Goal: Information Seeking & Learning: Learn about a topic

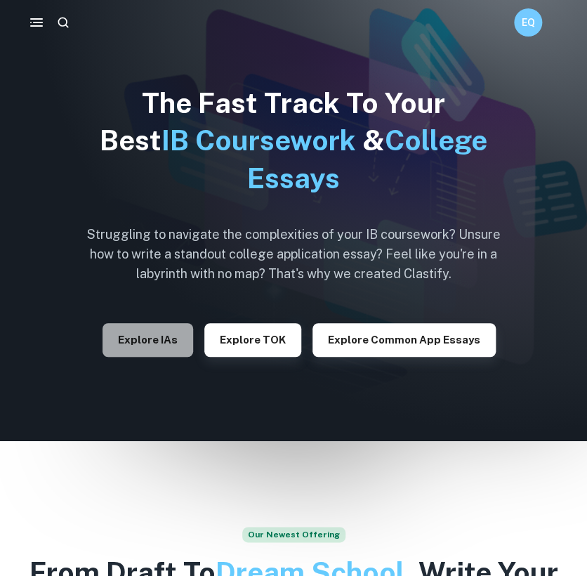
click at [167, 343] on button "Explore IAs" at bounding box center [148, 340] width 91 height 34
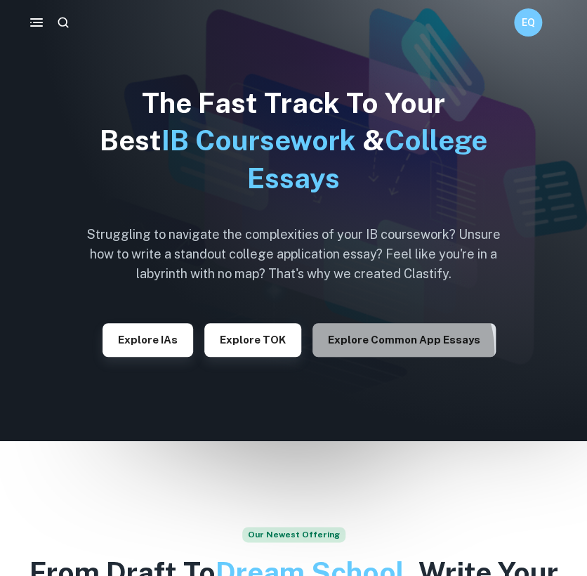
click at [397, 350] on button "Explore Common App essays" at bounding box center [403, 340] width 183 height 34
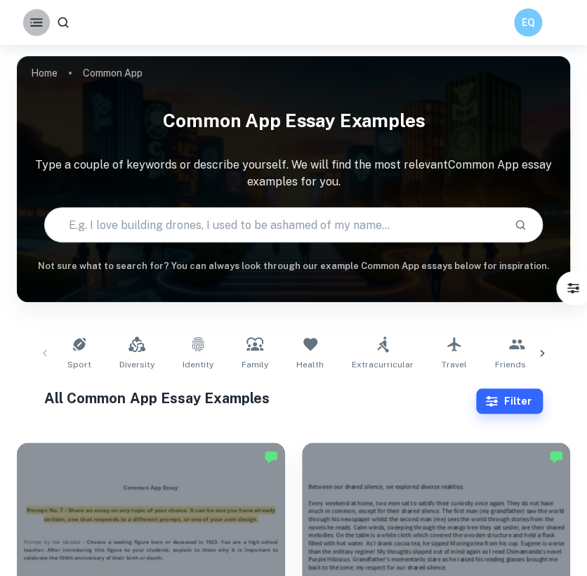
click at [37, 21] on icon "button" at bounding box center [36, 22] width 16 height 16
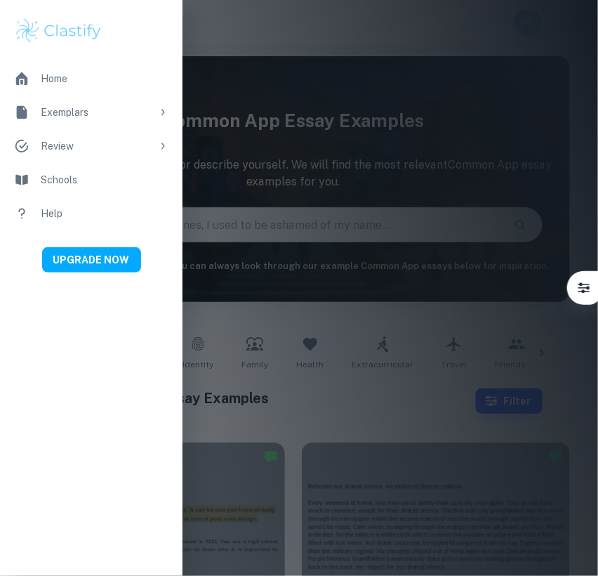
click at [164, 114] on icon at bounding box center [162, 112] width 11 height 11
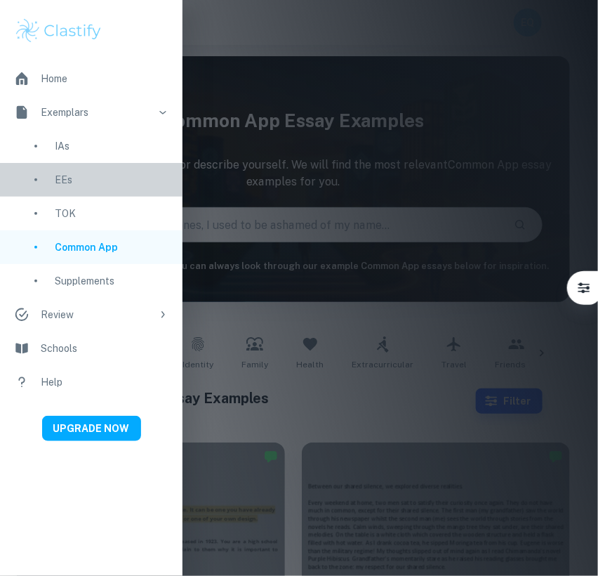
click at [81, 182] on div "EEs" at bounding box center [112, 179] width 114 height 15
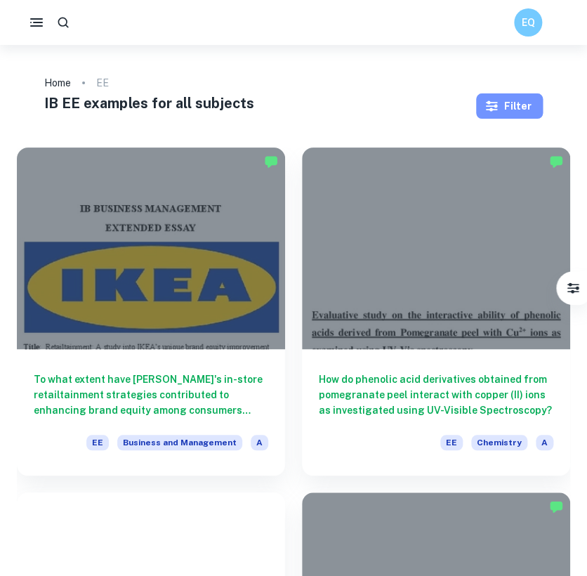
click at [514, 100] on button "Filter" at bounding box center [509, 105] width 67 height 25
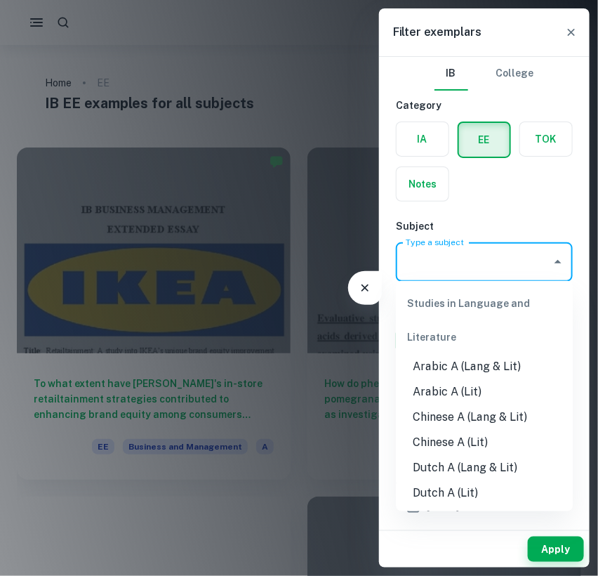
click at [461, 272] on input "Type a subject" at bounding box center [473, 262] width 143 height 27
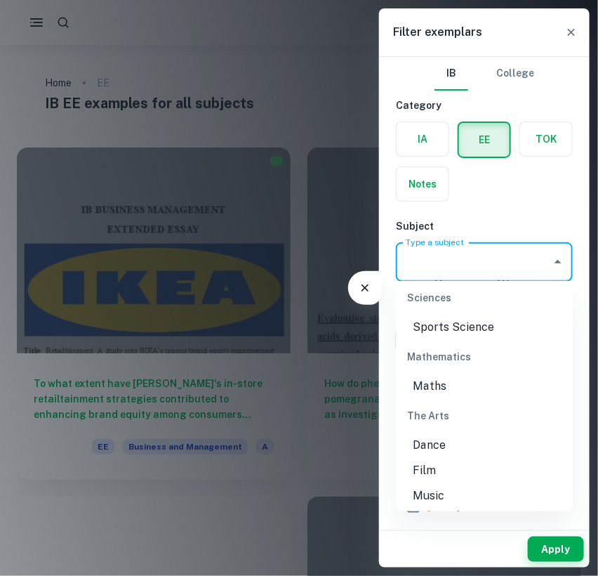
scroll to position [1725, 0]
click at [459, 393] on li "Maths" at bounding box center [484, 386] width 177 height 25
type input "Maths"
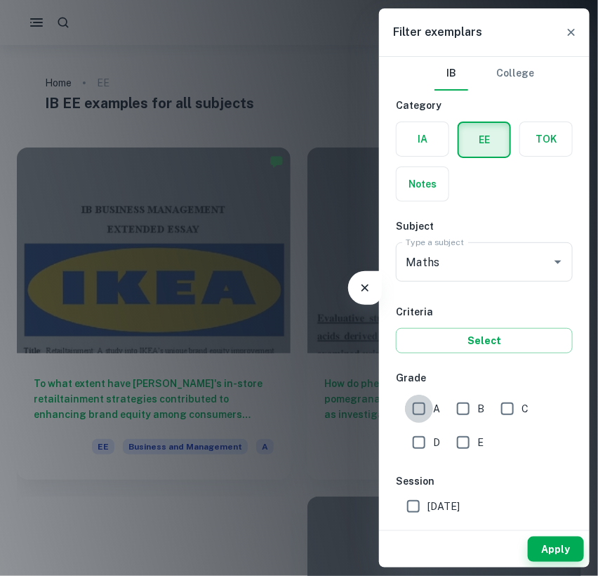
click at [416, 409] on input "A" at bounding box center [419, 409] width 28 height 28
checkbox input "true"
click at [477, 407] on span "B" at bounding box center [480, 408] width 7 height 15
click at [477, 407] on input "B" at bounding box center [463, 409] width 28 height 28
checkbox input "true"
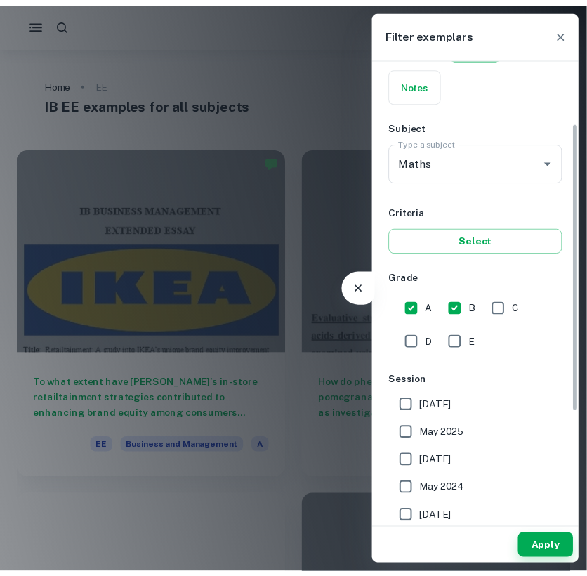
scroll to position [101, 0]
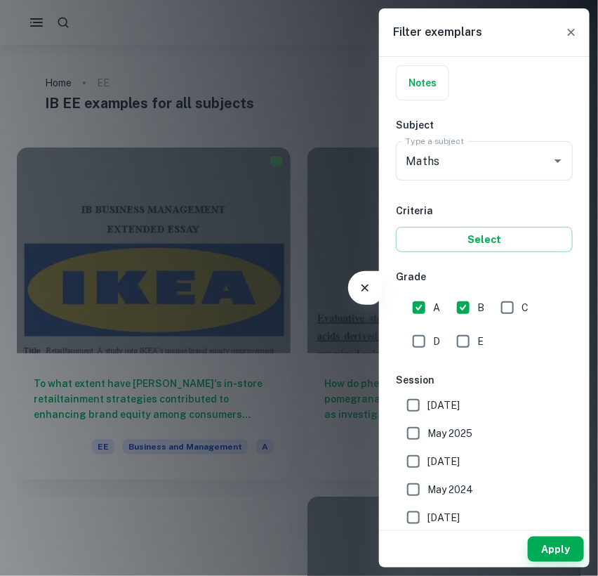
click at [437, 397] on span "[DATE]" at bounding box center [444, 404] width 32 height 15
click at [428, 397] on input "[DATE]" at bounding box center [414, 405] width 28 height 28
checkbox input "true"
click at [417, 439] on input "May 2025" at bounding box center [414, 433] width 28 height 28
checkbox input "true"
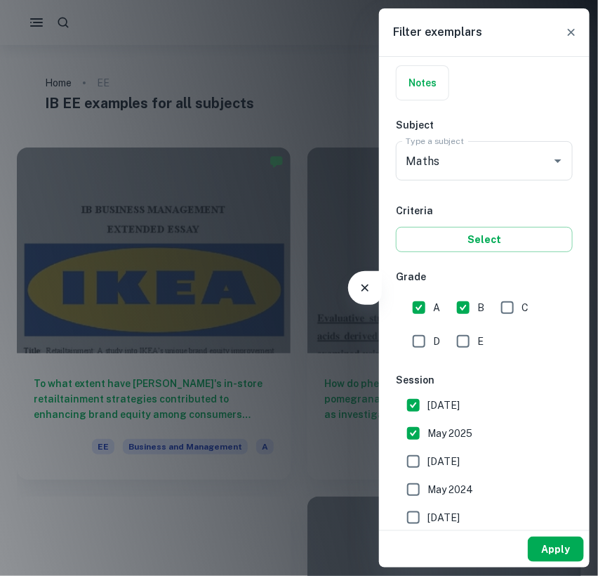
click at [560, 558] on button "Apply" at bounding box center [556, 548] width 56 height 25
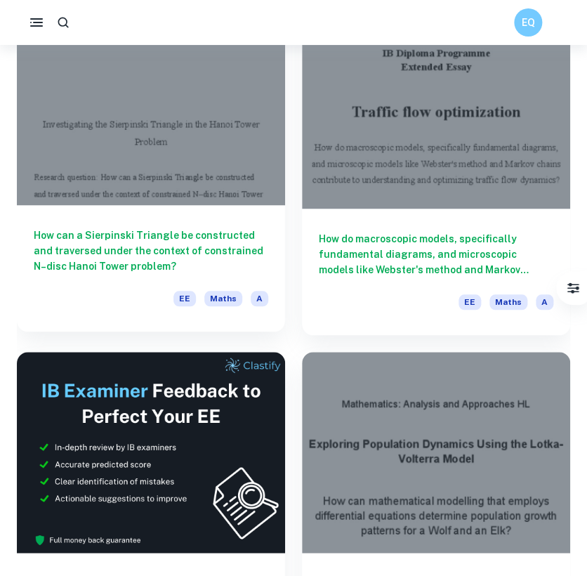
scroll to position [140, 0]
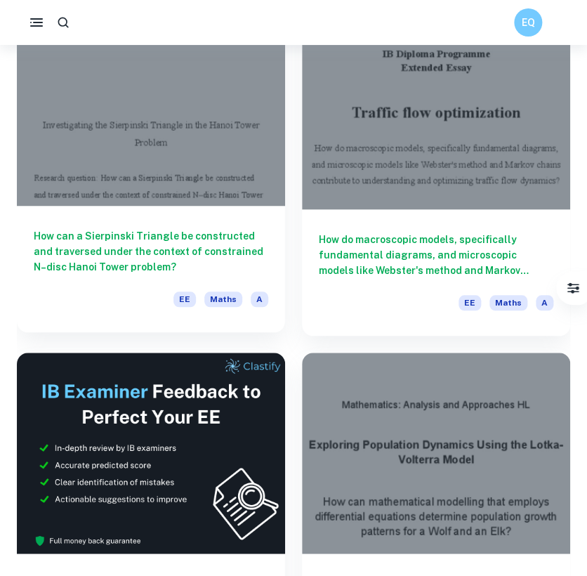
click at [114, 275] on div "How can a Sierpinski Triangle be constructed and traversed under the context of…" at bounding box center [151, 269] width 268 height 126
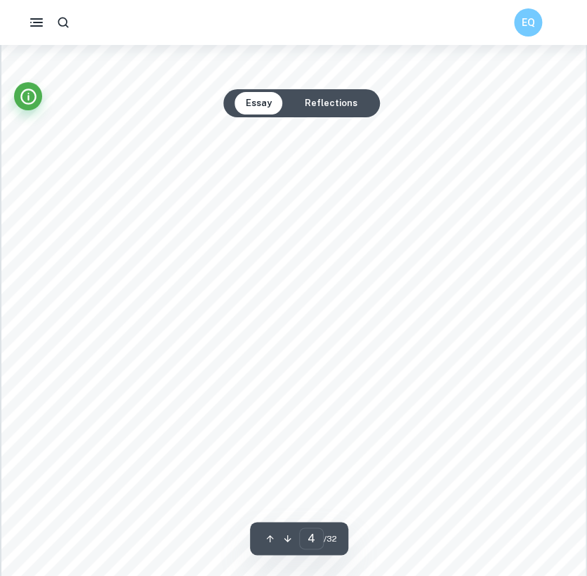
scroll to position [2989, 0]
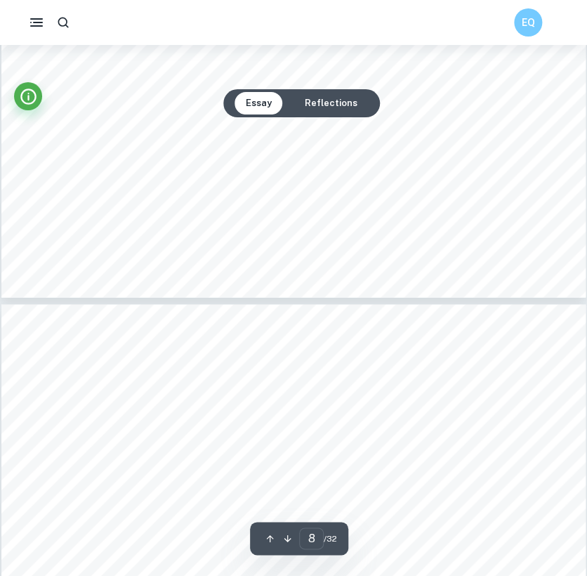
type input "7"
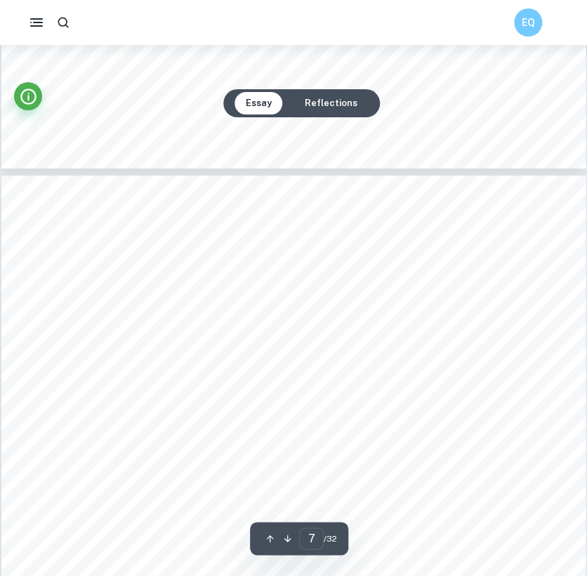
scroll to position [5059, 0]
